Goal: Information Seeking & Learning: Learn about a topic

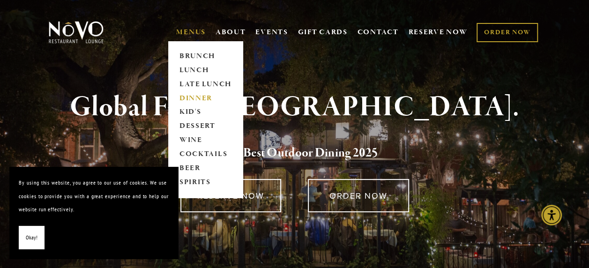
click at [184, 98] on link "DINNER" at bounding box center [205, 98] width 59 height 14
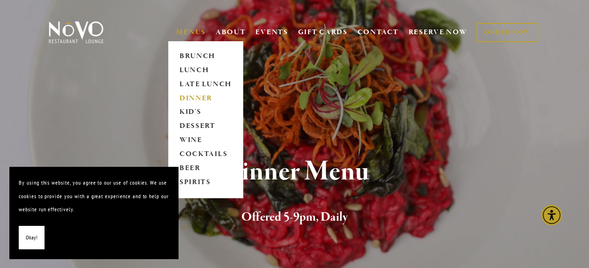
click at [185, 31] on link "MENUS" at bounding box center [191, 32] width 30 height 9
